Goal: Task Accomplishment & Management: Manage account settings

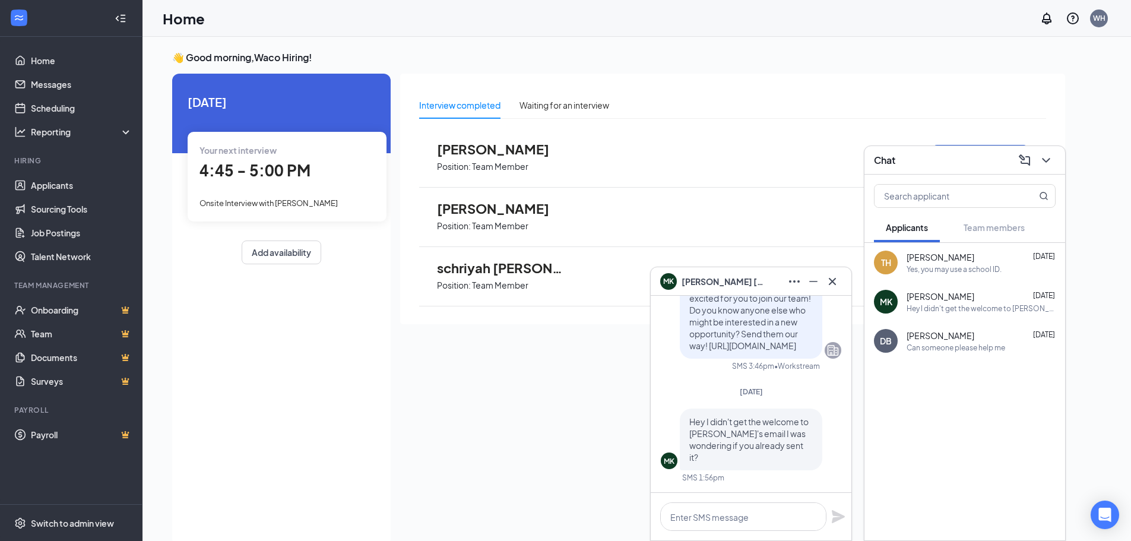
click at [317, 172] on div "4:45 - 5:00 PM" at bounding box center [286, 170] width 175 height 24
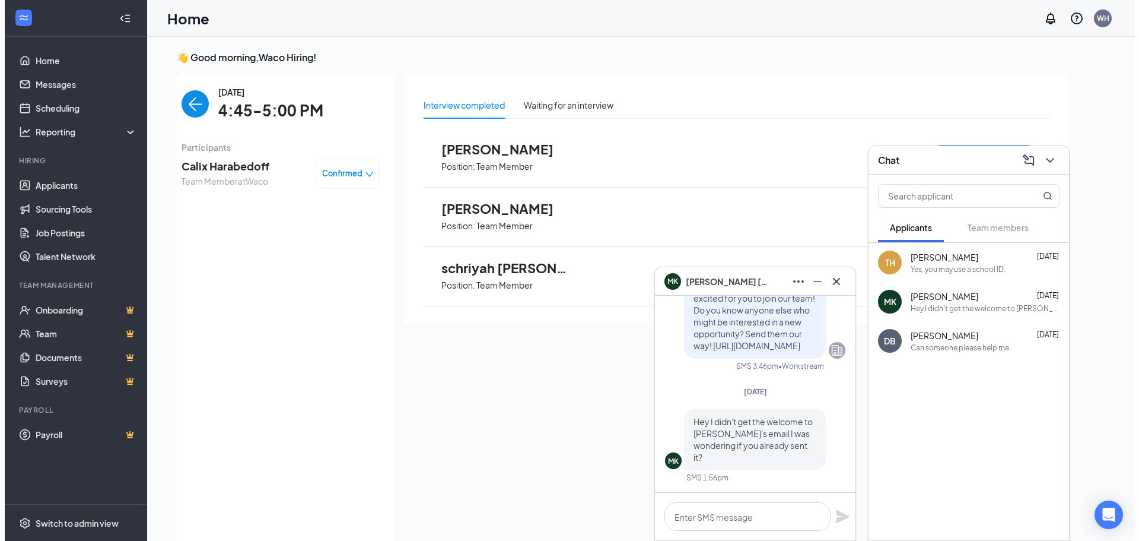
scroll to position [5, 0]
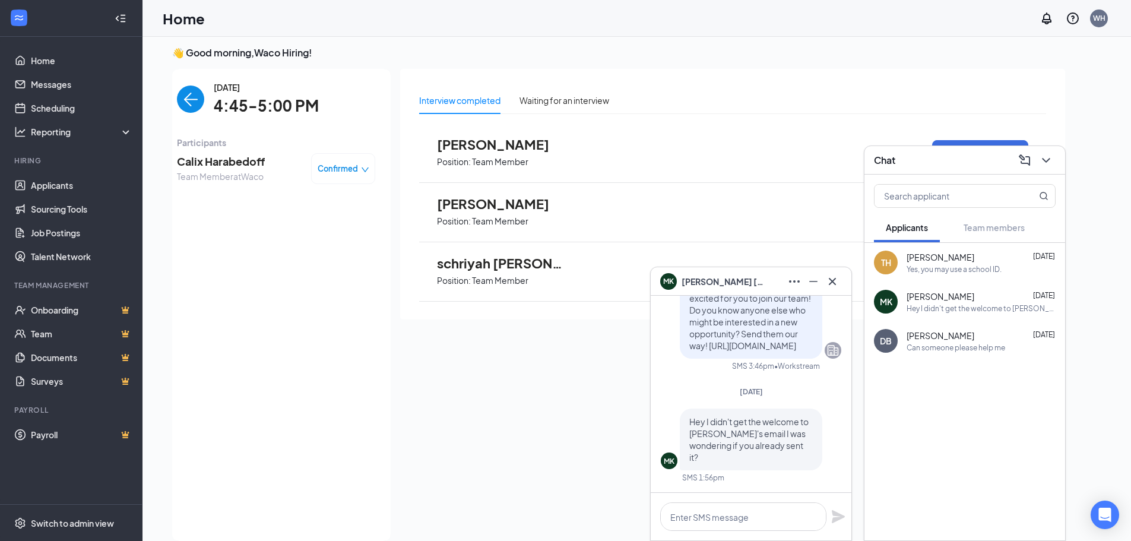
click at [265, 167] on span "Calix Harabedoff" at bounding box center [221, 161] width 88 height 17
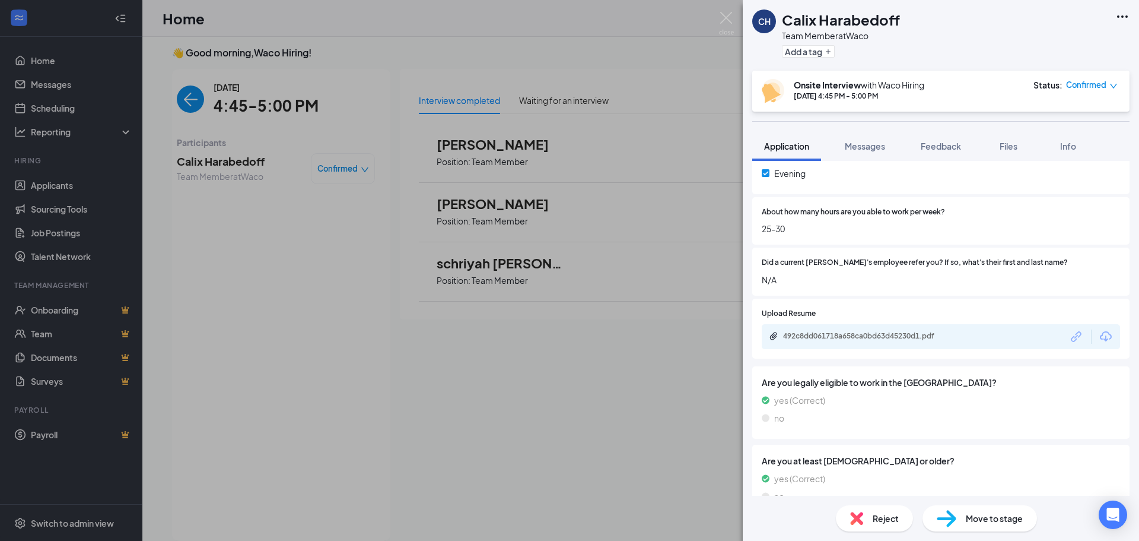
scroll to position [593, 0]
click at [1020, 339] on div "492c8dd061718a658ca0bd63d45230d1.pdf" at bounding box center [941, 335] width 358 height 25
click at [920, 331] on div "492c8dd061718a658ca0bd63d45230d1.pdf" at bounding box center [866, 335] width 166 height 9
click at [722, 14] on img at bounding box center [726, 23] width 15 height 23
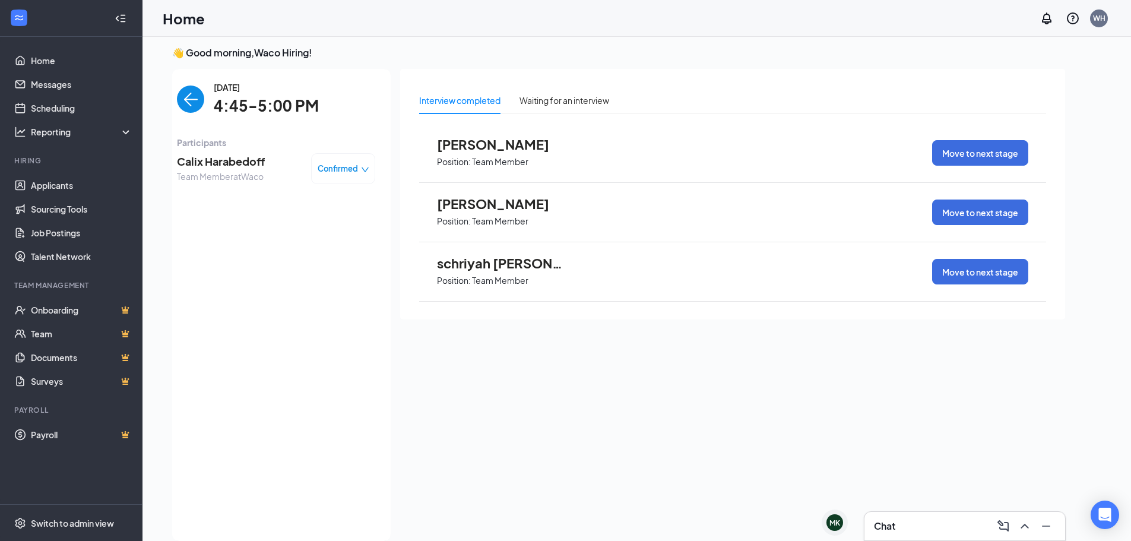
click at [529, 209] on span "Kaniyah Norman" at bounding box center [502, 203] width 131 height 15
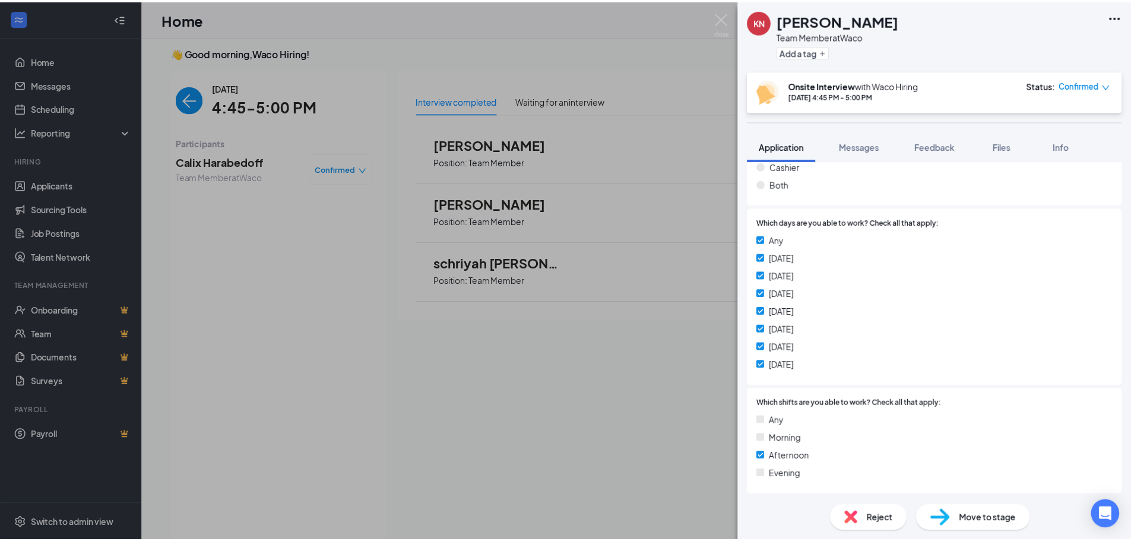
scroll to position [297, 0]
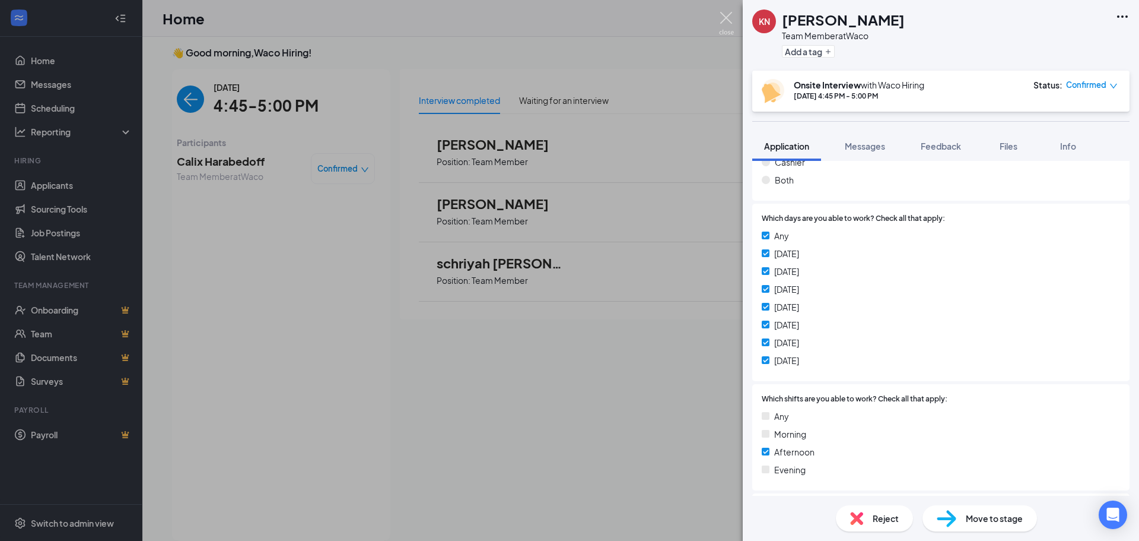
click at [723, 22] on img at bounding box center [726, 23] width 15 height 23
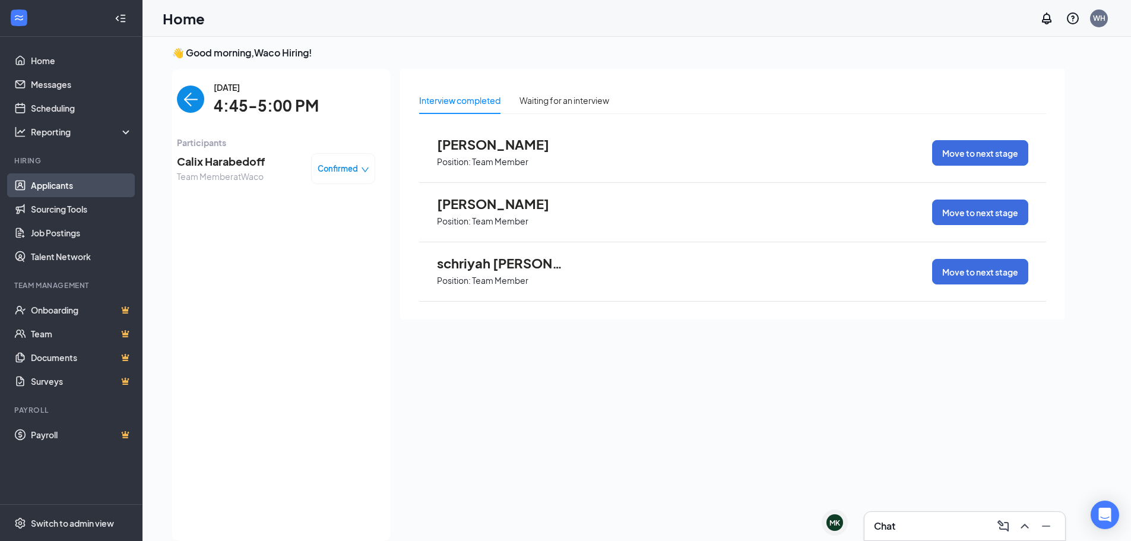
click at [100, 188] on link "Applicants" at bounding box center [81, 185] width 101 height 24
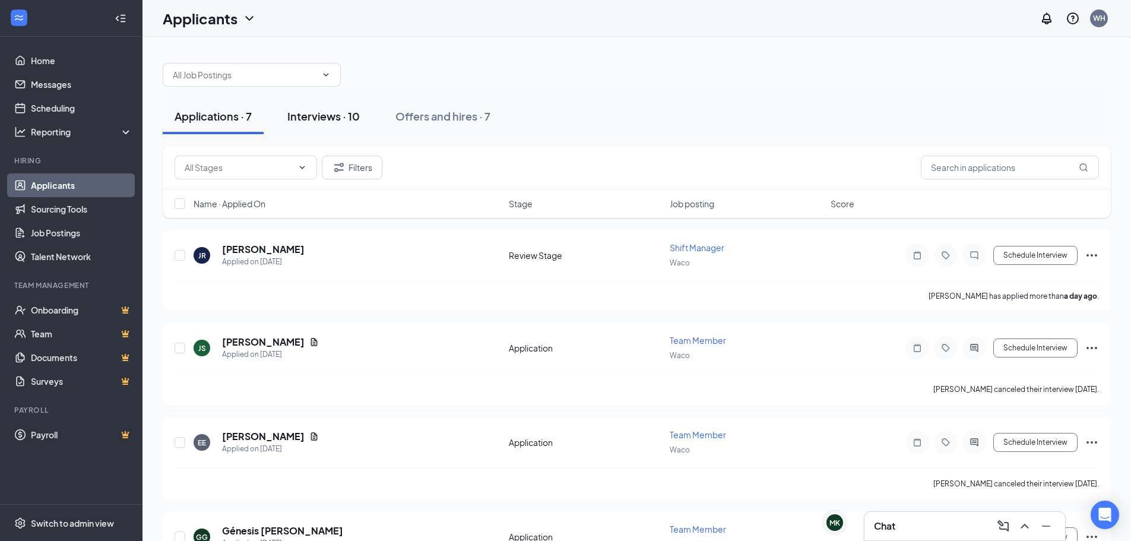
click at [299, 123] on div "Interviews · 10" at bounding box center [323, 116] width 72 height 15
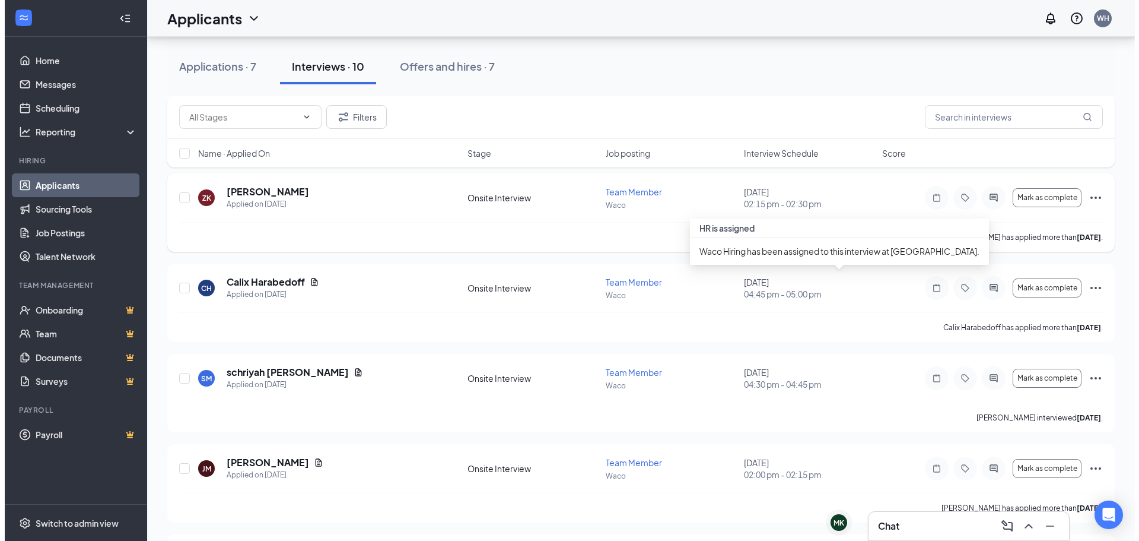
scroll to position [237, 0]
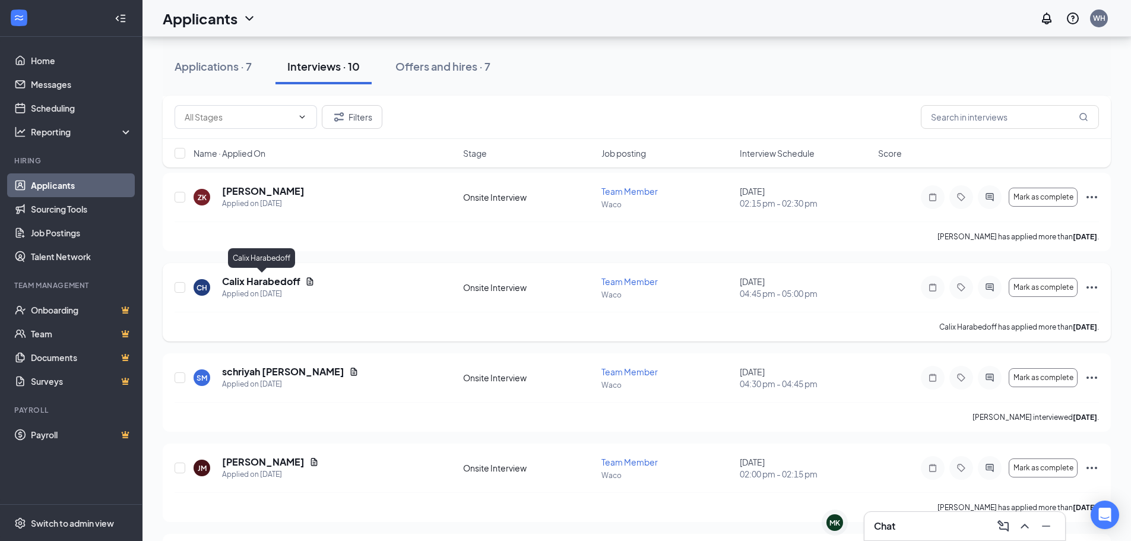
click at [275, 281] on h5 "Calix Harabedoff" at bounding box center [261, 281] width 78 height 13
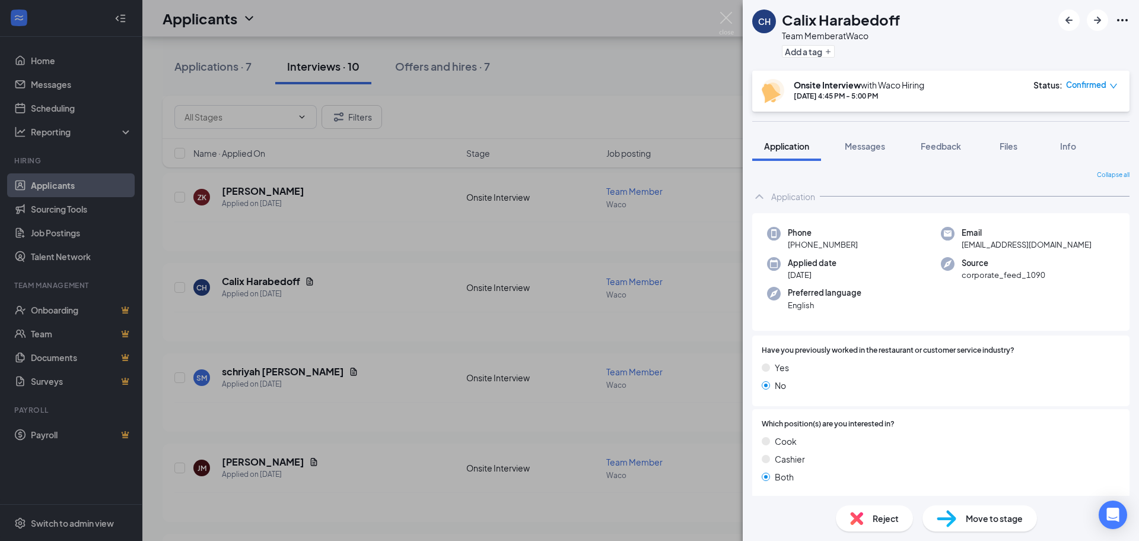
click at [1118, 28] on div at bounding box center [1094, 19] width 71 height 21
click at [1127, 11] on div at bounding box center [1094, 19] width 71 height 21
click at [1125, 15] on icon "Ellipses" at bounding box center [1123, 20] width 14 height 14
click at [1075, 48] on link "View full application" at bounding box center [1059, 48] width 128 height 12
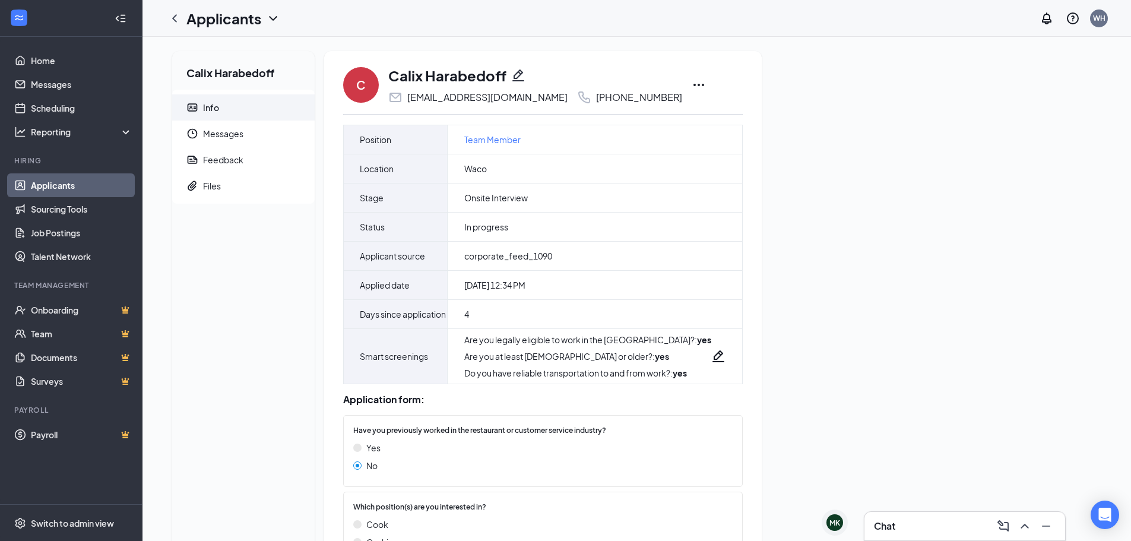
click at [691, 87] on icon "Ellipses" at bounding box center [698, 85] width 14 height 14
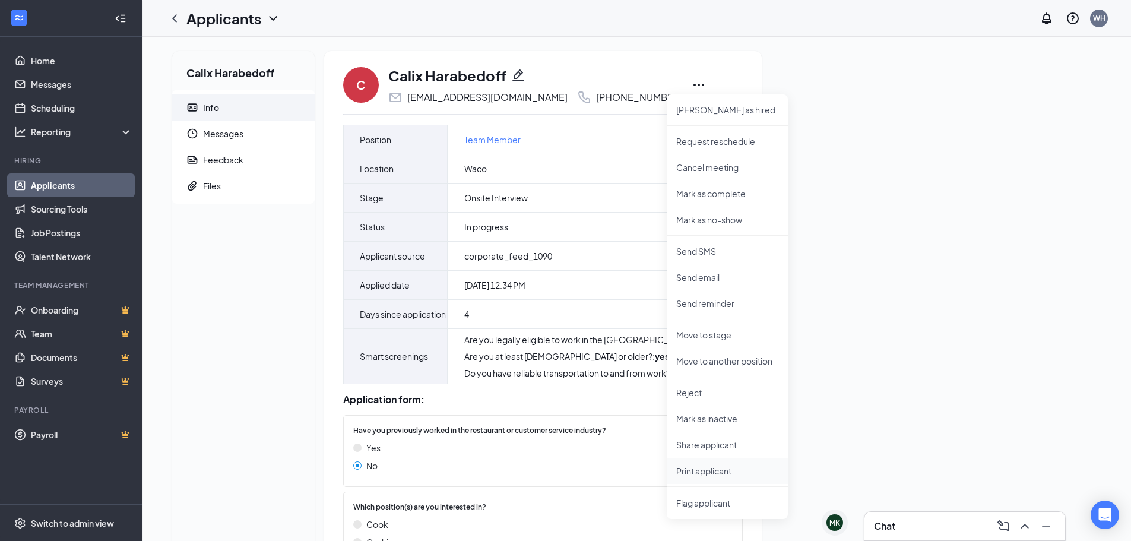
click at [719, 464] on li "Print applicant" at bounding box center [726, 471] width 121 height 26
